Goal: Task Accomplishment & Management: Use online tool/utility

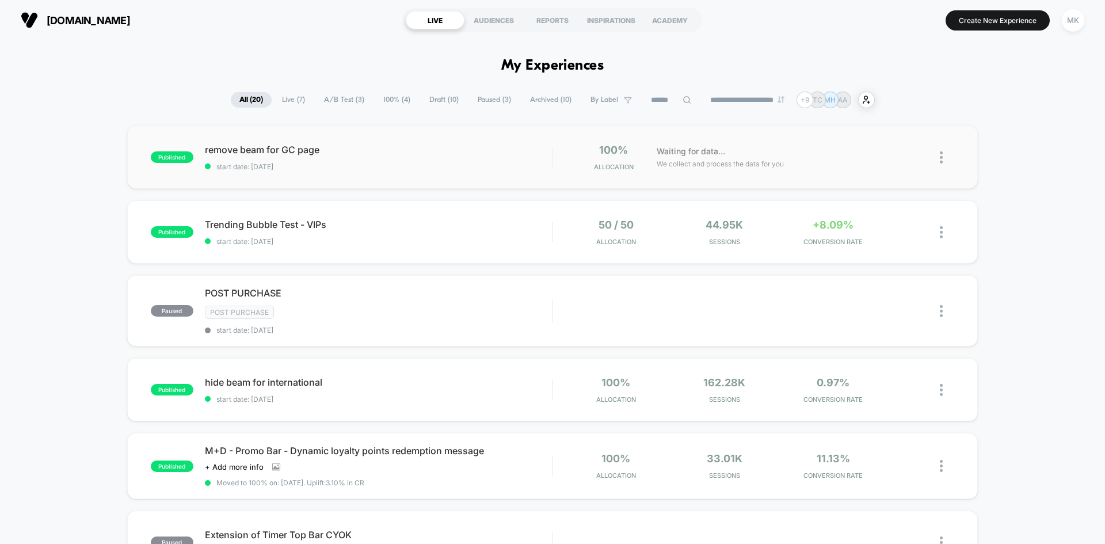
click at [473, 180] on div "published remove beam for GC page start date: [DATE] 100% Allocation Waiting fo…" at bounding box center [552, 156] width 851 height 63
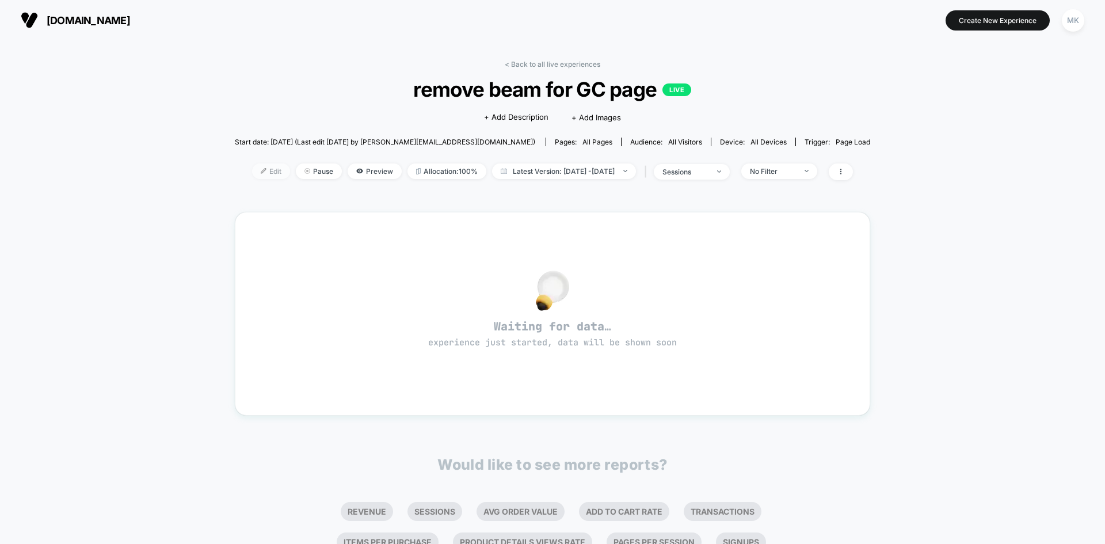
click at [252, 174] on span "Edit" at bounding box center [271, 171] width 38 height 16
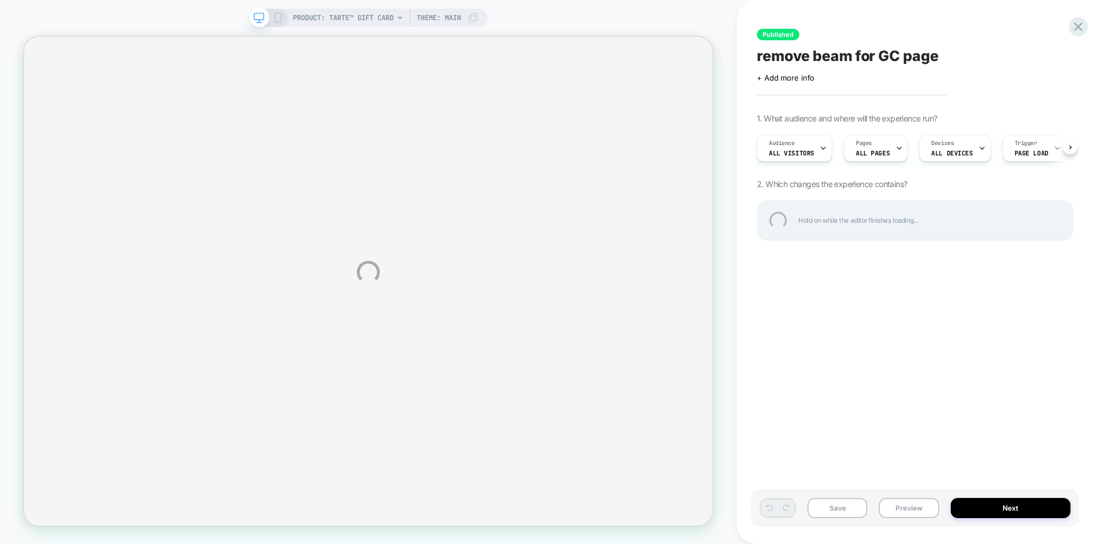
click at [276, 17] on div "PRODUCT: tarte™ gift card PRODUCT: tarte™ gift card Theme: MAIN Published remov…" at bounding box center [552, 272] width 1105 height 544
click at [277, 20] on div "PRODUCT: tarte™ gift card PRODUCT: tarte™ gift card Theme: MAIN Published remov…" at bounding box center [552, 272] width 1105 height 544
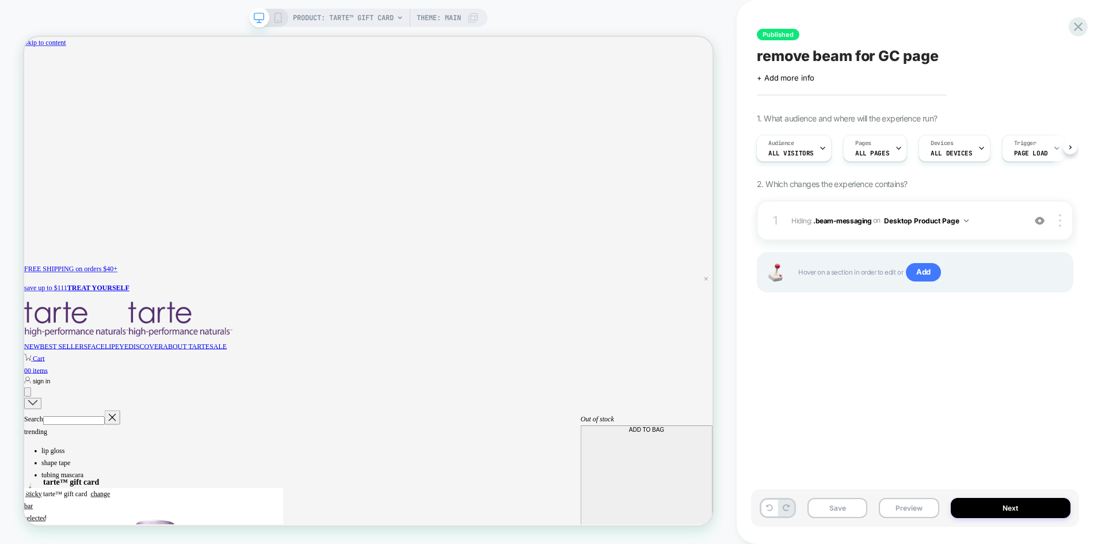
scroll to position [0, 840]
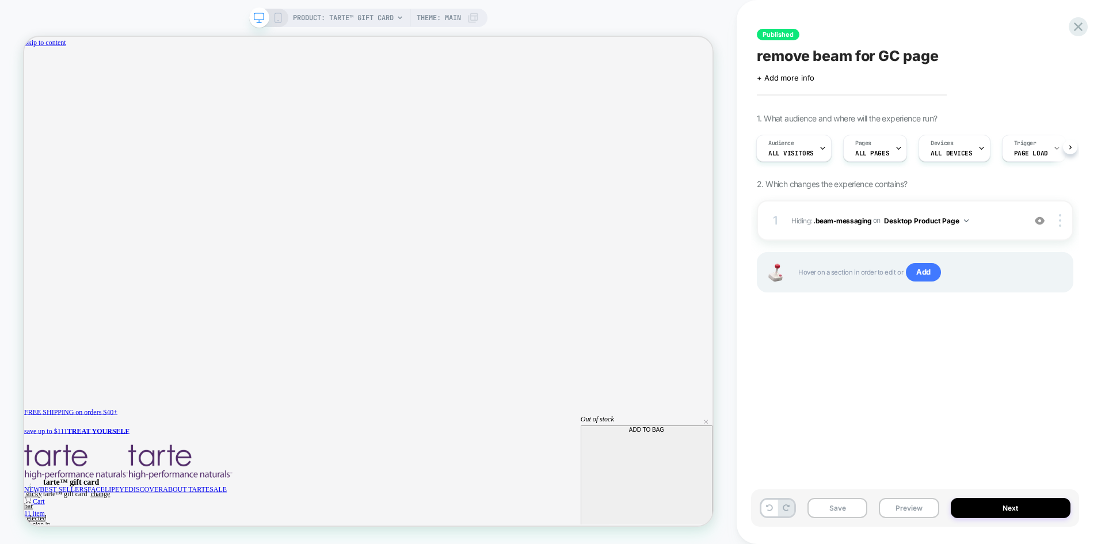
click at [275, 20] on icon at bounding box center [278, 18] width 10 height 10
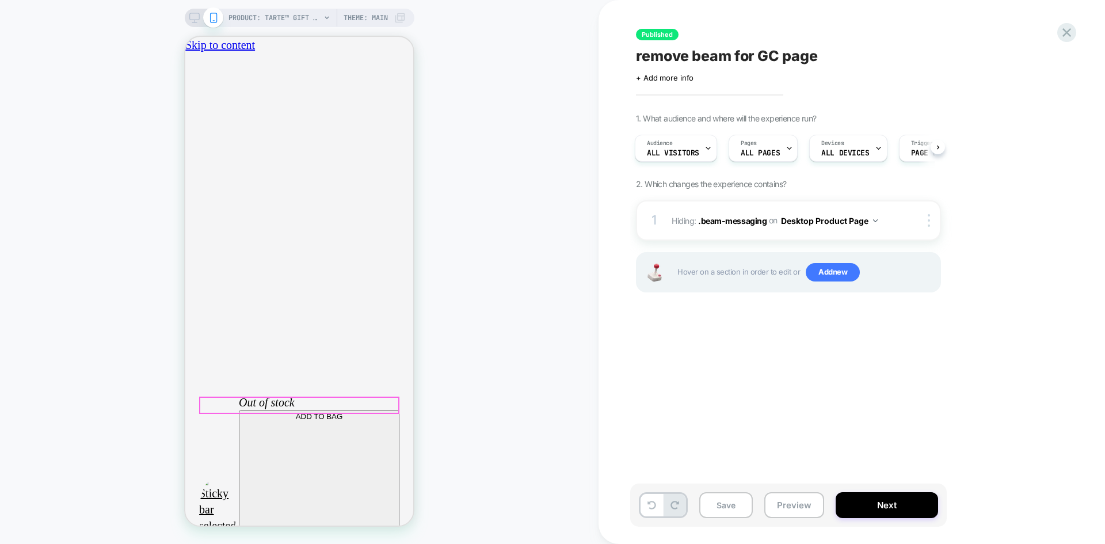
click at [363, 409] on div at bounding box center [299, 405] width 198 height 15
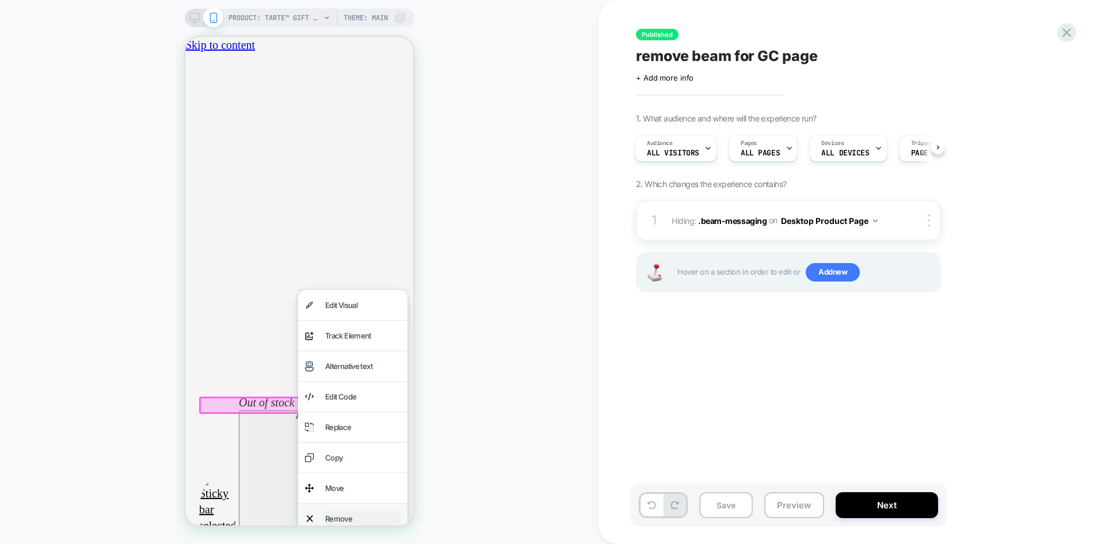
click at [348, 519] on div "Remove" at bounding box center [362, 519] width 75 height 16
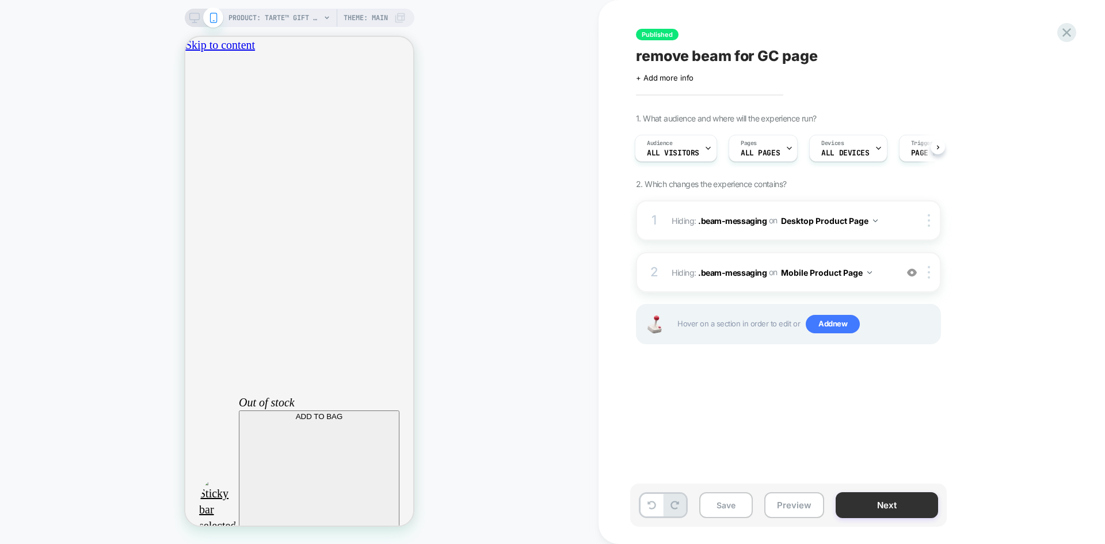
click at [877, 504] on button "Next" at bounding box center [887, 505] width 102 height 26
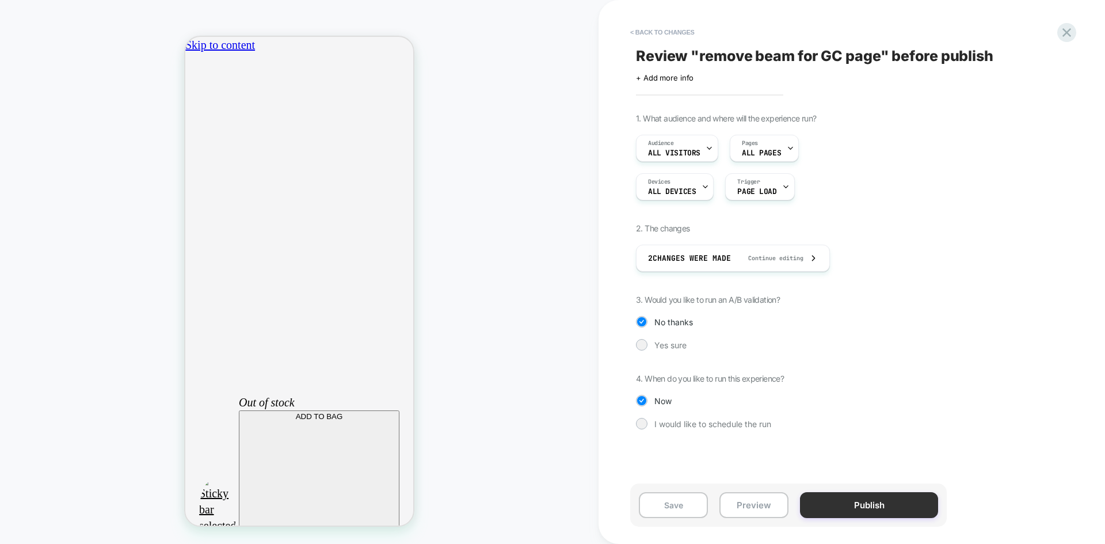
click at [874, 507] on button "Publish" at bounding box center [869, 505] width 138 height 26
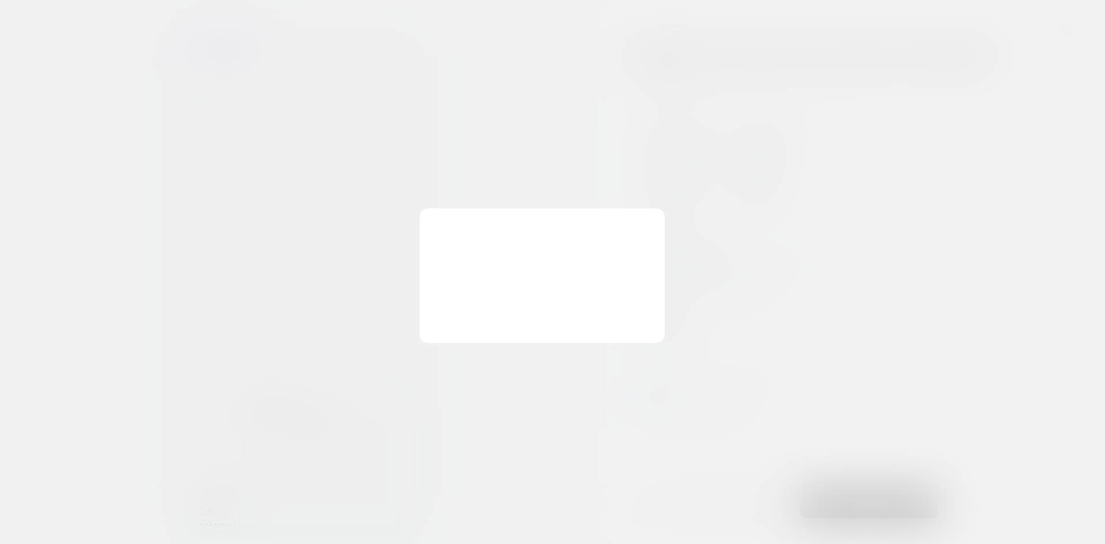
scroll to position [0, 0]
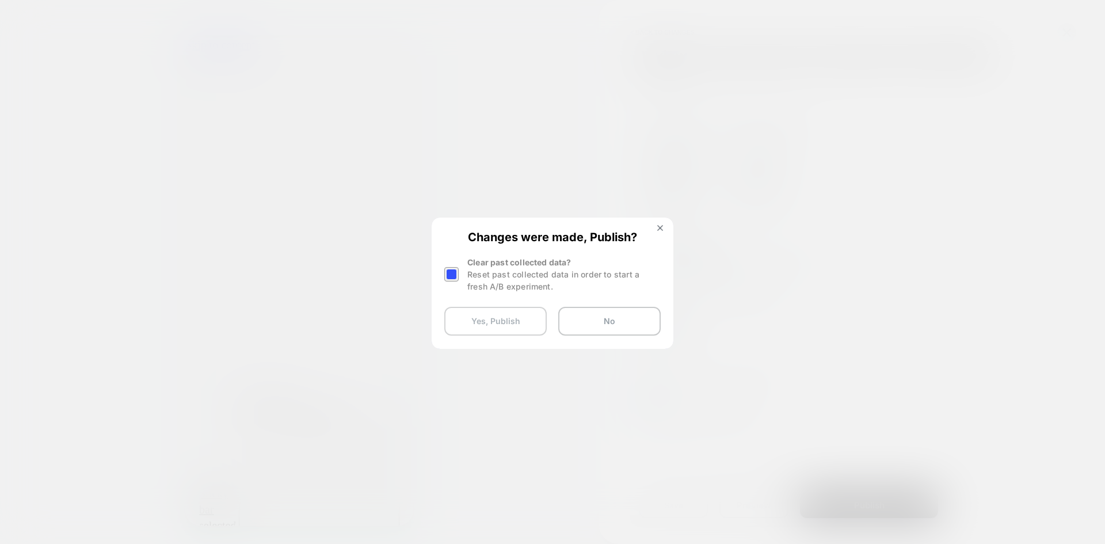
click at [532, 323] on button "Yes, Publish" at bounding box center [495, 321] width 102 height 29
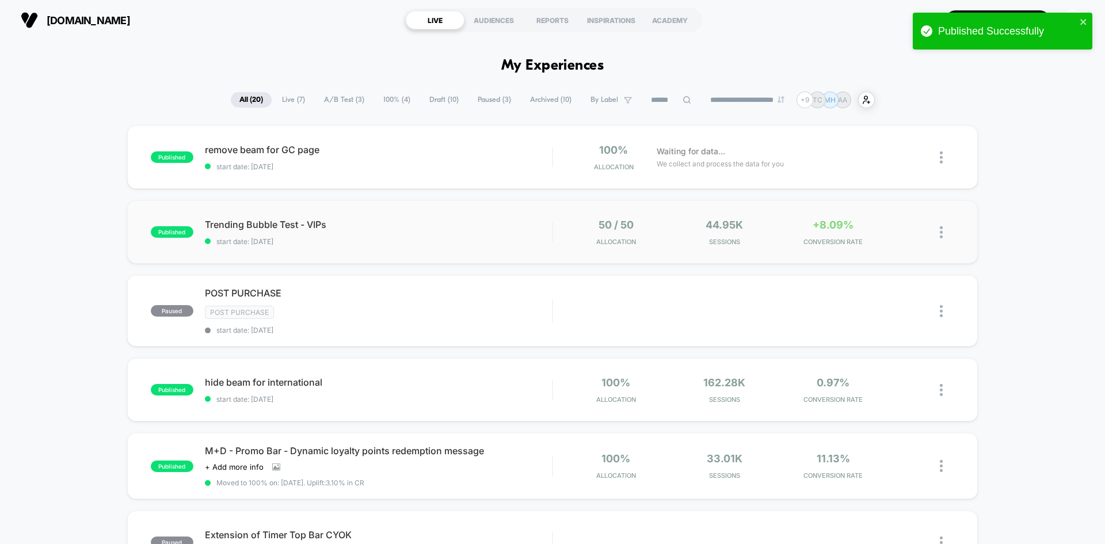
click at [437, 252] on div "published Trending Bubble Test - VIPs start date: [DATE] 50 / 50 Allocation 44.…" at bounding box center [552, 231] width 851 height 63
